Goal: Task Accomplishment & Management: Complete application form

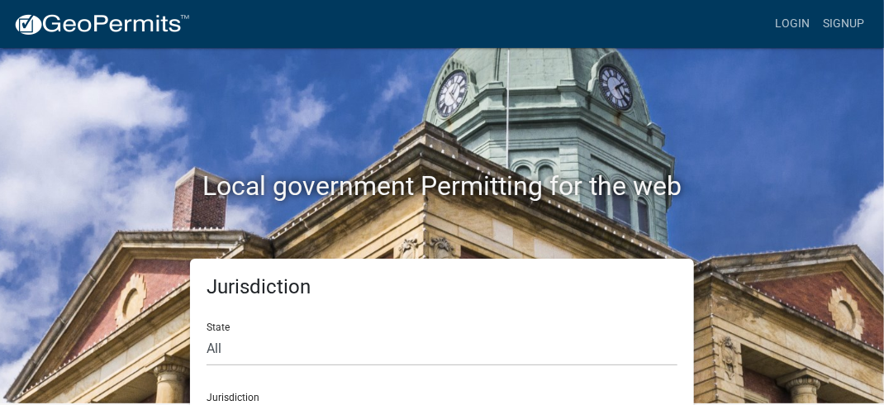
scroll to position [64, 0]
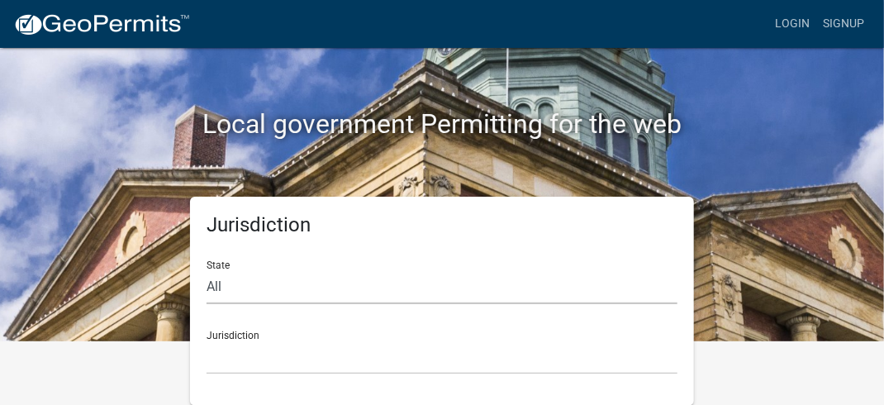
click at [218, 270] on select "All [US_STATE] [US_STATE] [US_STATE] [US_STATE] [US_STATE] [US_STATE] [US_STATE…" at bounding box center [441, 287] width 471 height 34
select select "[US_STATE]"
click at [206, 270] on select "All [US_STATE] [US_STATE] [US_STATE] [US_STATE] [US_STATE] [US_STATE] [US_STATE…" at bounding box center [441, 287] width 471 height 34
click at [250, 353] on select "[GEOGRAPHIC_DATA], [US_STATE] [GEOGRAPHIC_DATA], [US_STATE] [GEOGRAPHIC_DATA], …" at bounding box center [441, 357] width 471 height 34
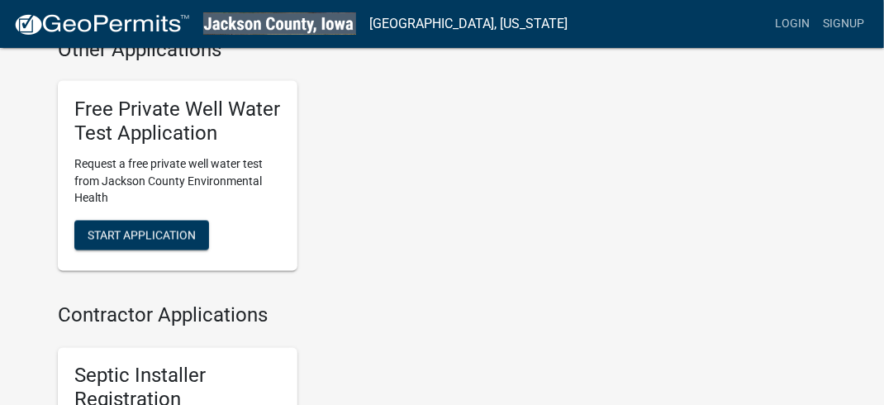
scroll to position [920, 0]
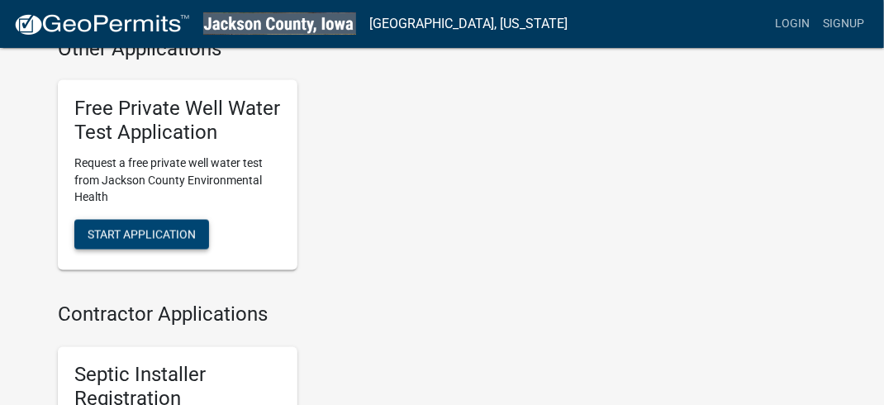
click at [143, 230] on span "Start Application" at bounding box center [142, 233] width 108 height 13
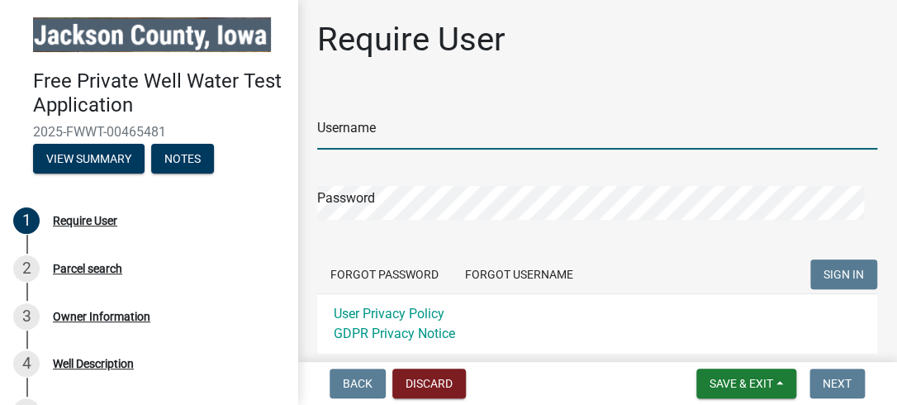
click at [391, 134] on input "Username" at bounding box center [597, 133] width 560 height 34
type input "HeinrichC"
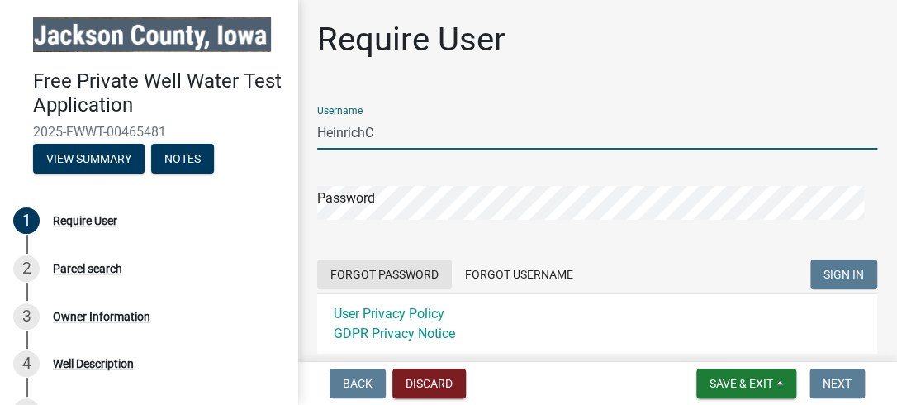
click at [415, 270] on button "Forgot Password" at bounding box center [384, 274] width 135 height 30
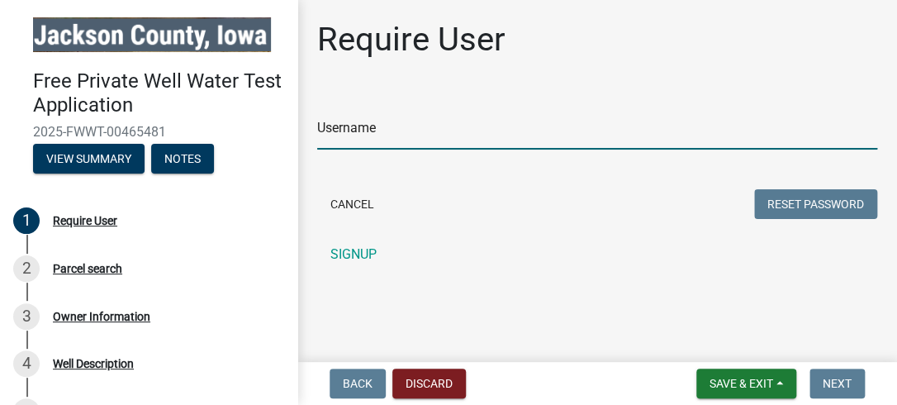
click at [363, 129] on input "Username" at bounding box center [597, 133] width 560 height 34
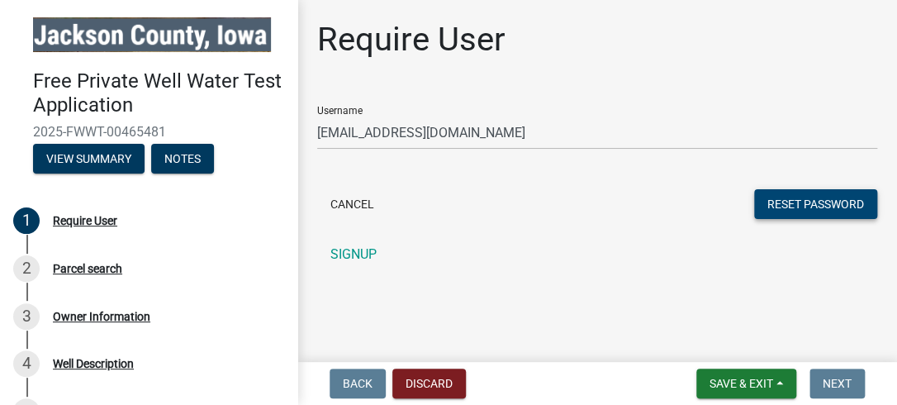
click at [839, 201] on button "Reset Password" at bounding box center [815, 204] width 123 height 30
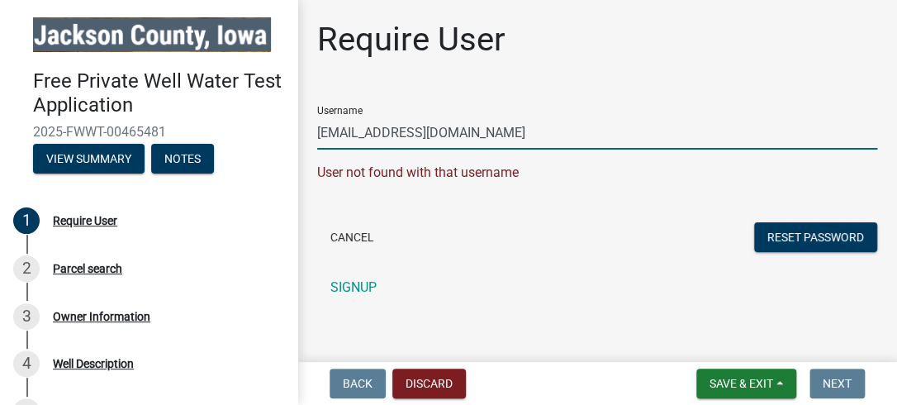
click at [423, 130] on input "[EMAIL_ADDRESS][DOMAIN_NAME]" at bounding box center [597, 133] width 560 height 34
click at [337, 135] on input "[EMAIL_ADDRESS][DOMAIN_NAME]" at bounding box center [597, 133] width 560 height 34
click at [463, 136] on input "[EMAIL_ADDRESS][DOMAIN_NAME]" at bounding box center [597, 133] width 560 height 34
type input "c"
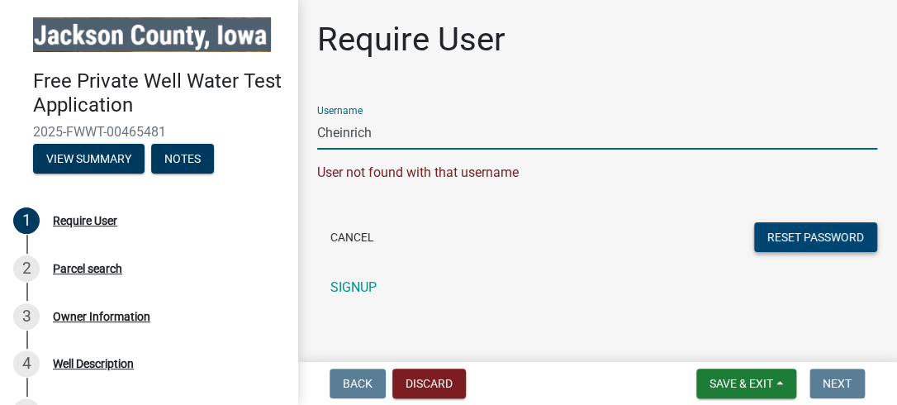
click at [775, 237] on button "Reset Password" at bounding box center [815, 237] width 123 height 30
click at [324, 136] on input "Cheinrich" at bounding box center [597, 133] width 560 height 34
type input "cheinrich"
click at [789, 237] on button "Reset Password" at bounding box center [815, 237] width 123 height 30
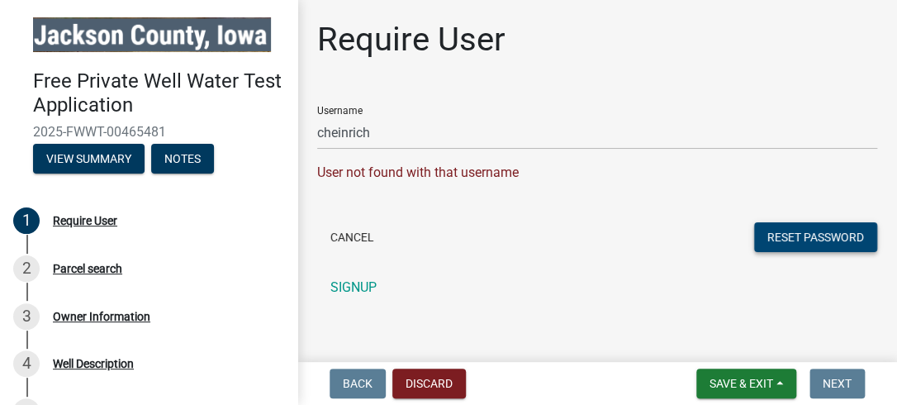
click at [757, 235] on button "Reset Password" at bounding box center [815, 237] width 123 height 30
click at [439, 284] on link "SIGNUP" at bounding box center [597, 287] width 560 height 33
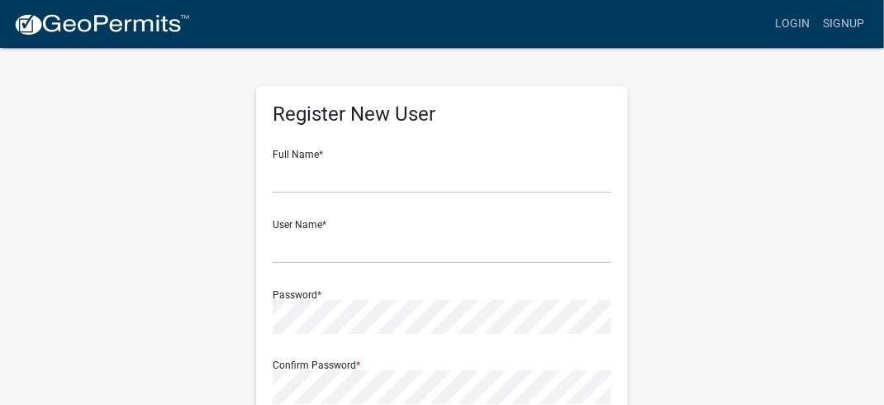
click at [396, 289] on div "Password *" at bounding box center [441, 305] width 339 height 57
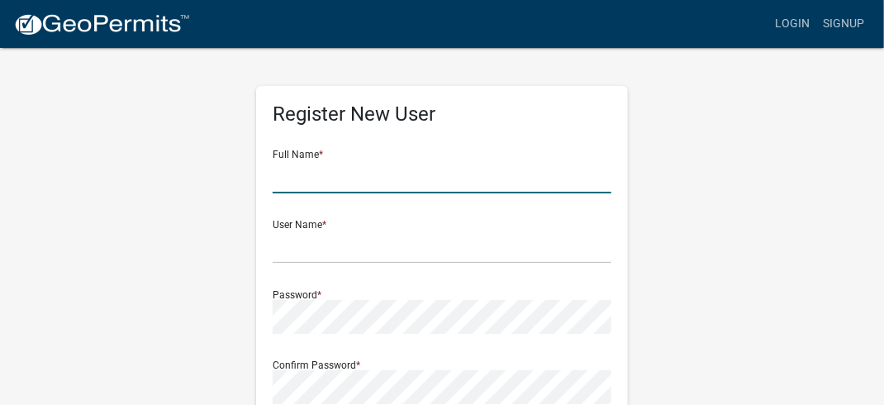
click at [346, 168] on input "text" at bounding box center [441, 176] width 339 height 34
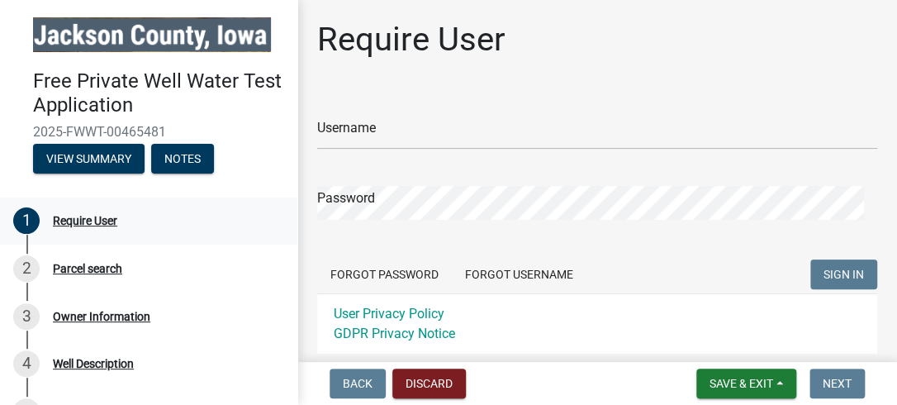
click at [108, 228] on div "1 Require User" at bounding box center [142, 220] width 258 height 26
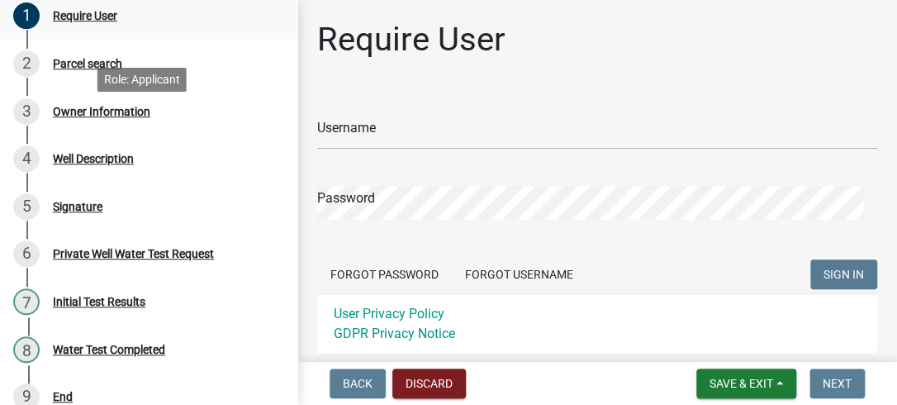
scroll to position [225, 0]
